Goal: Information Seeking & Learning: Find specific fact

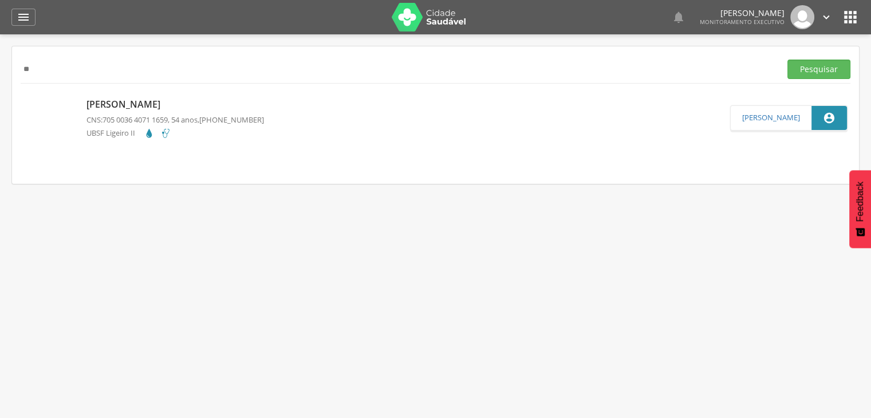
type input "*"
type input "**********"
click at [787, 60] on button "Pesquisar" at bounding box center [818, 69] width 63 height 19
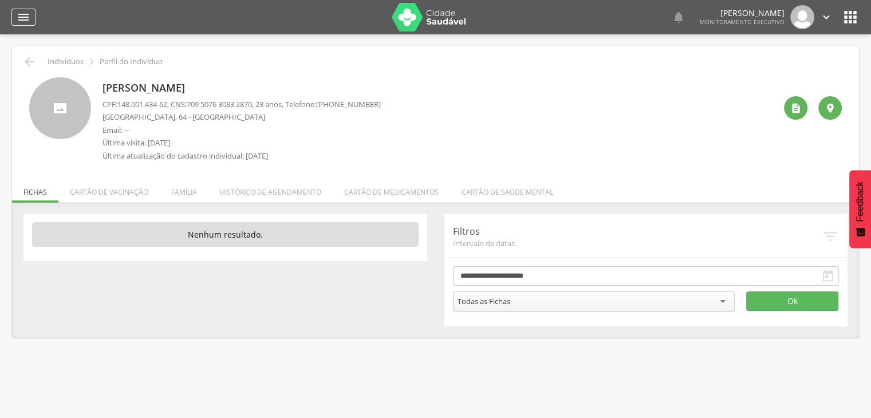
click at [20, 21] on icon "" at bounding box center [24, 17] width 14 height 14
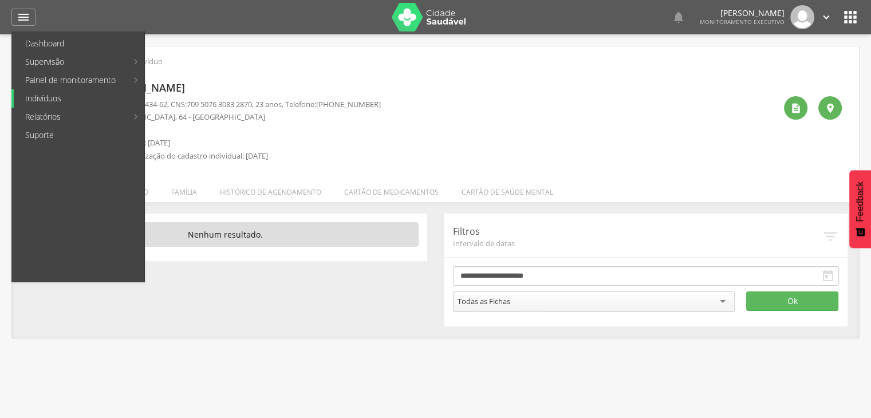
click at [61, 97] on link "Indivíduos" at bounding box center [79, 98] width 131 height 18
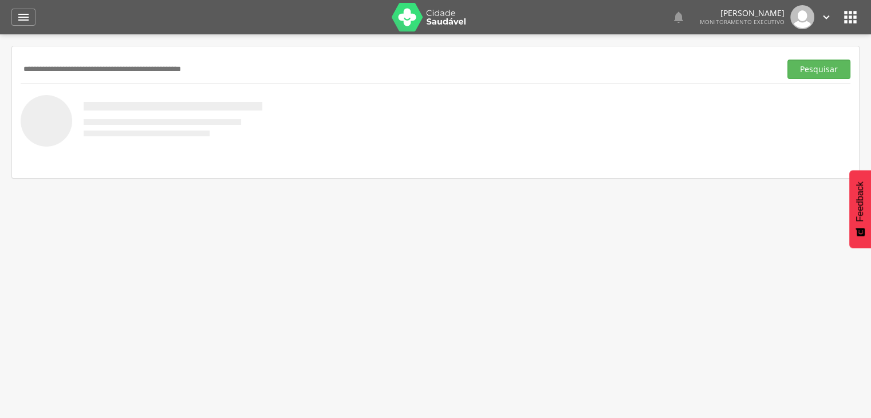
click at [145, 70] on input "text" at bounding box center [398, 69] width 755 height 19
click at [787, 60] on button "Pesquisar" at bounding box center [818, 69] width 63 height 19
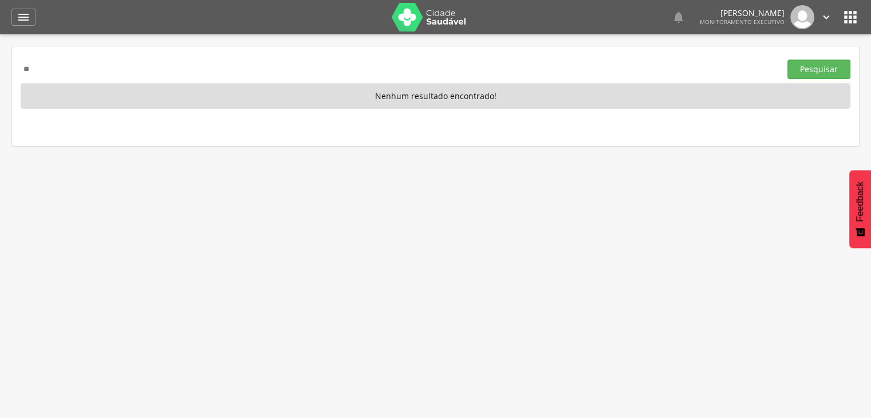
type input "*"
click at [787, 60] on button "Pesquisar" at bounding box center [818, 69] width 63 height 19
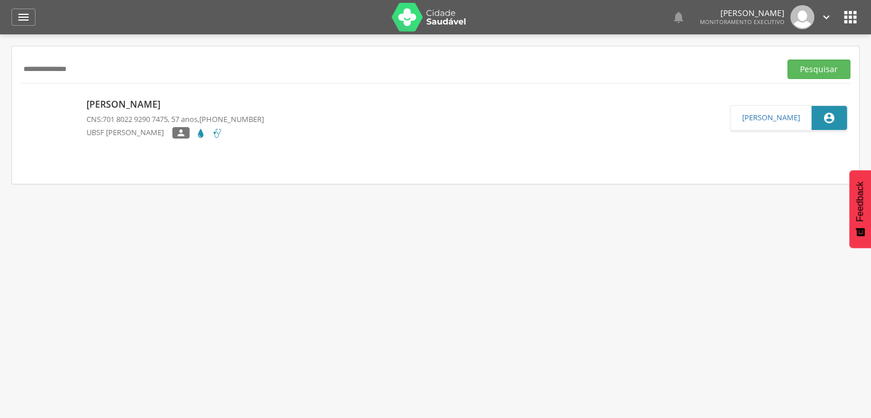
click at [129, 76] on input "**********" at bounding box center [398, 69] width 755 height 19
type input "*"
click at [787, 60] on button "Pesquisar" at bounding box center [818, 69] width 63 height 19
type input "*"
click at [787, 60] on button "Pesquisar" at bounding box center [818, 69] width 63 height 19
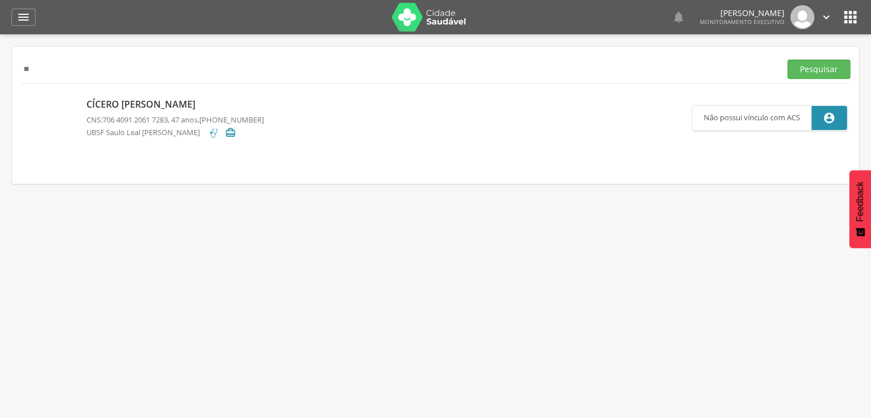
type input "*"
click at [787, 60] on button "Pesquisar" at bounding box center [818, 69] width 63 height 19
type input "*"
click at [787, 60] on button "Pesquisar" at bounding box center [818, 69] width 63 height 19
type input "*"
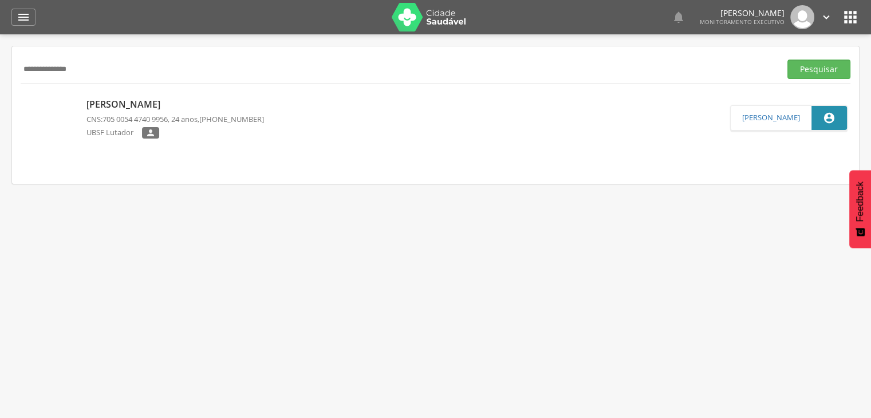
click at [787, 60] on button "Pesquisar" at bounding box center [818, 69] width 63 height 19
click at [159, 68] on input "**********" at bounding box center [398, 69] width 755 height 19
type input "*"
click at [787, 60] on button "Pesquisar" at bounding box center [818, 69] width 63 height 19
type input "*"
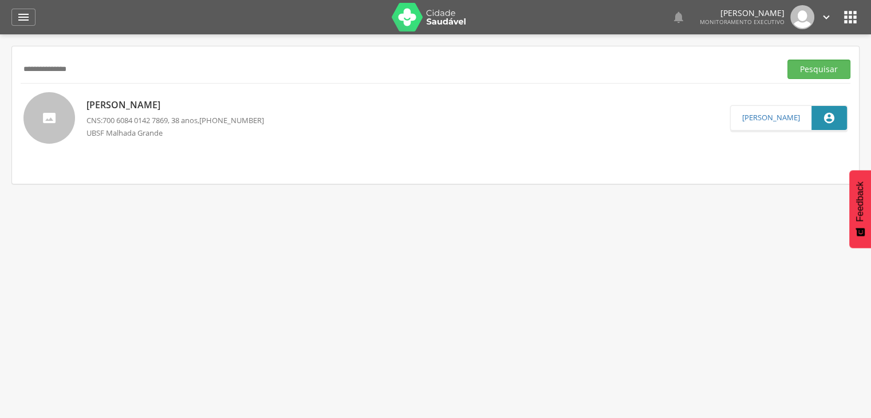
click at [787, 60] on button "Pesquisar" at bounding box center [818, 69] width 63 height 19
type input "*"
click at [787, 60] on button "Pesquisar" at bounding box center [818, 69] width 63 height 19
type input "*"
click at [582, 254] on div " Supervisão  Distritos  Ubs Coordenador: - Queimadas / PB Intervalo de Tempo…" at bounding box center [435, 243] width 871 height 418
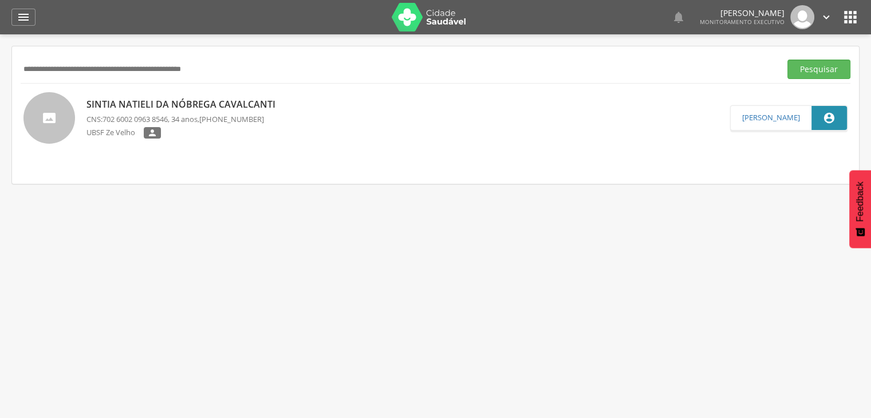
click at [293, 64] on input "text" at bounding box center [398, 69] width 755 height 19
click at [787, 60] on button "Pesquisar" at bounding box center [818, 69] width 63 height 19
type input "*"
click at [787, 60] on button "Pesquisar" at bounding box center [818, 69] width 63 height 19
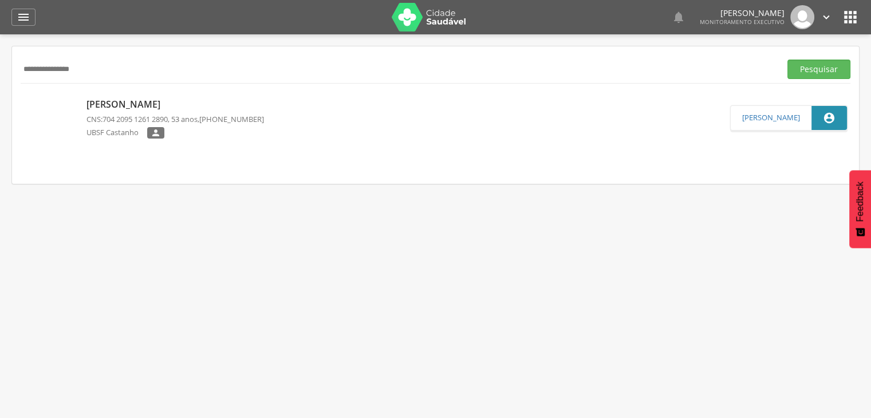
drag, startPoint x: 531, startPoint y: 236, endPoint x: 513, endPoint y: 236, distance: 18.3
click at [530, 236] on div " Supervisão  Distritos  Ubs Coordenador: - Queimadas / PB Intervalo de Tempo…" at bounding box center [435, 243] width 871 height 418
drag, startPoint x: 121, startPoint y: 70, endPoint x: 109, endPoint y: 64, distance: 13.8
click at [121, 70] on input "**********" at bounding box center [398, 69] width 755 height 19
type input "*"
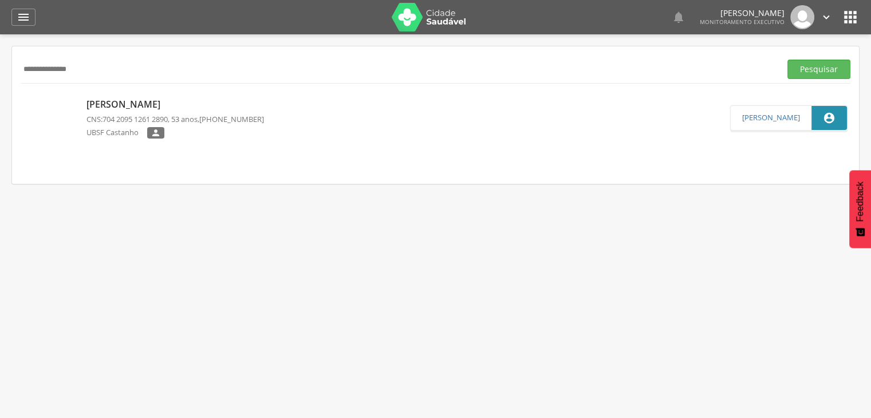
click at [787, 60] on button "Pesquisar" at bounding box center [818, 69] width 63 height 19
type input "*"
click at [787, 60] on button "Pesquisar" at bounding box center [818, 69] width 63 height 19
click at [182, 52] on div "**********" at bounding box center [435, 114] width 847 height 137
drag, startPoint x: 115, startPoint y: 56, endPoint x: 115, endPoint y: 67, distance: 11.5
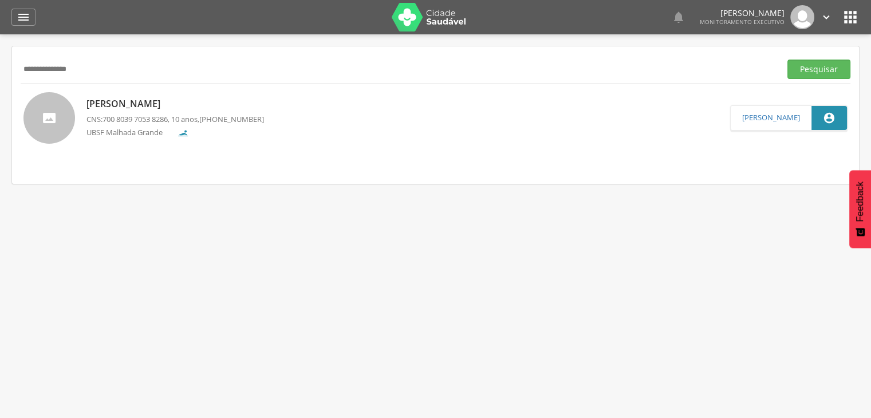
click at [115, 59] on div "**********" at bounding box center [436, 69] width 830 height 28
click at [115, 67] on input "**********" at bounding box center [398, 69] width 755 height 19
type input "*"
click at [787, 60] on button "Pesquisar" at bounding box center [818, 69] width 63 height 19
click at [107, 76] on input "**********" at bounding box center [398, 69] width 755 height 19
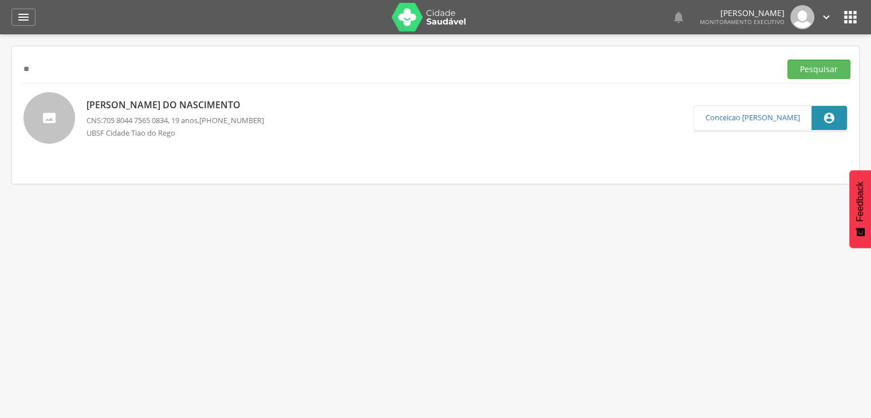
type input "*"
click at [787, 60] on button "Pesquisar" at bounding box center [818, 69] width 63 height 19
drag, startPoint x: 142, startPoint y: 72, endPoint x: 147, endPoint y: 65, distance: 8.3
click at [142, 72] on input "**********" at bounding box center [398, 69] width 755 height 19
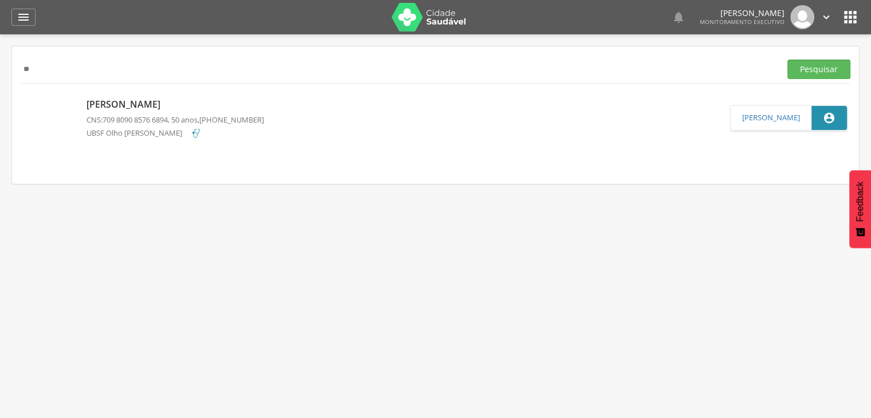
type input "*"
click at [787, 60] on button "Pesquisar" at bounding box center [818, 69] width 63 height 19
click at [130, 74] on input "**********" at bounding box center [398, 69] width 755 height 19
type input "*"
click at [787, 60] on button "Pesquisar" at bounding box center [818, 69] width 63 height 19
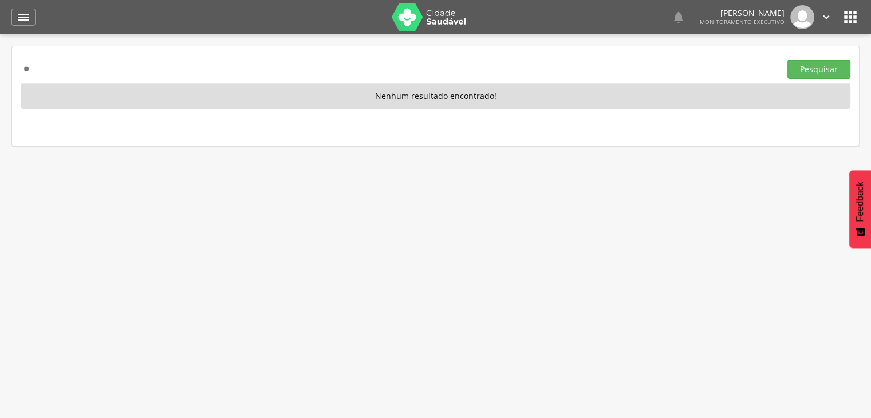
type input "*"
click at [787, 60] on button "Pesquisar" at bounding box center [818, 69] width 63 height 19
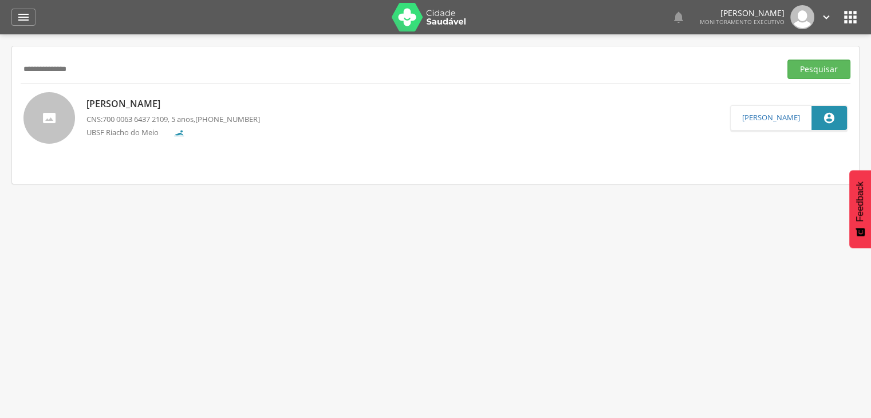
click at [199, 58] on div "**********" at bounding box center [436, 69] width 830 height 28
click at [135, 69] on input "**********" at bounding box center [398, 69] width 755 height 19
type input "*"
click at [787, 60] on button "Pesquisar" at bounding box center [818, 69] width 63 height 19
type input "*"
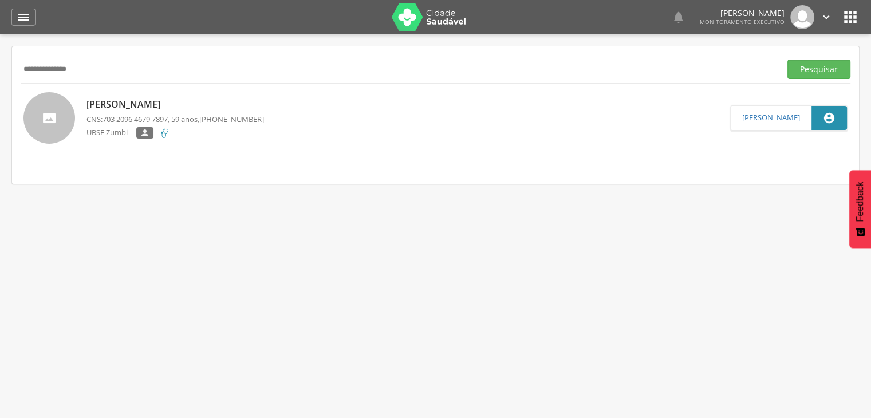
click at [787, 60] on button "Pesquisar" at bounding box center [818, 69] width 63 height 19
type input "*"
type input "**********"
click at [787, 60] on button "Pesquisar" at bounding box center [818, 69] width 63 height 19
